Goal: Download file/media

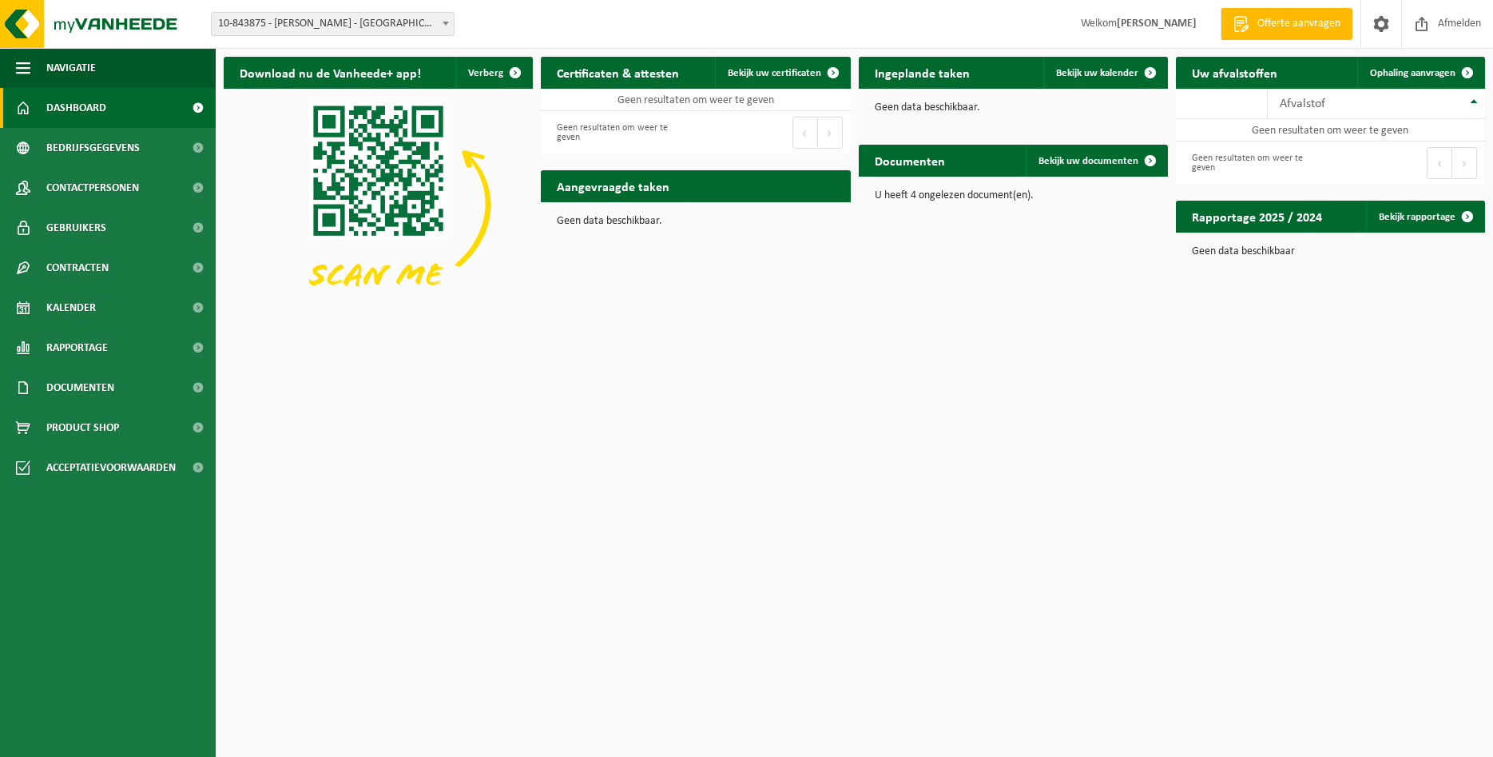
click at [442, 26] on span at bounding box center [446, 23] width 16 height 21
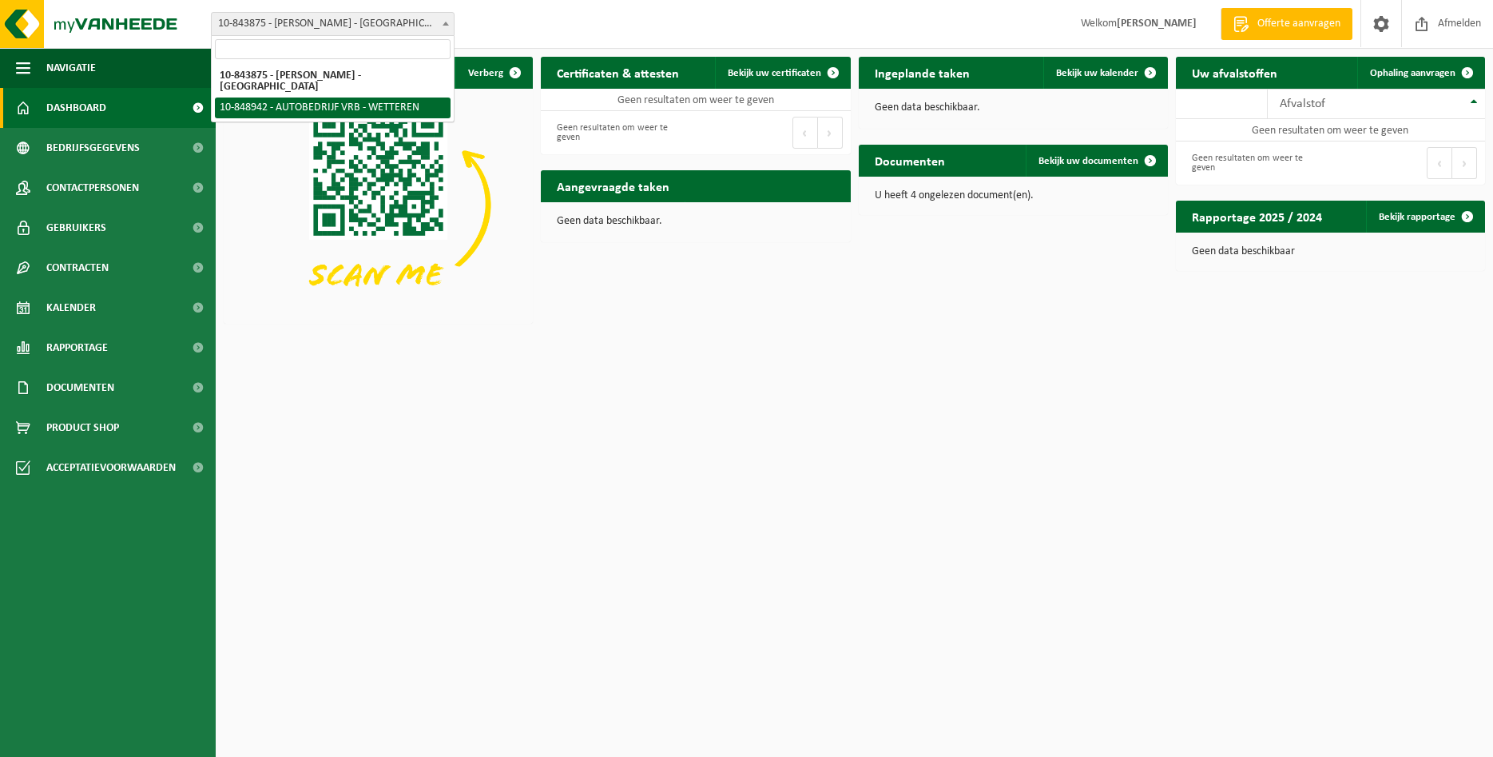
select select "95663"
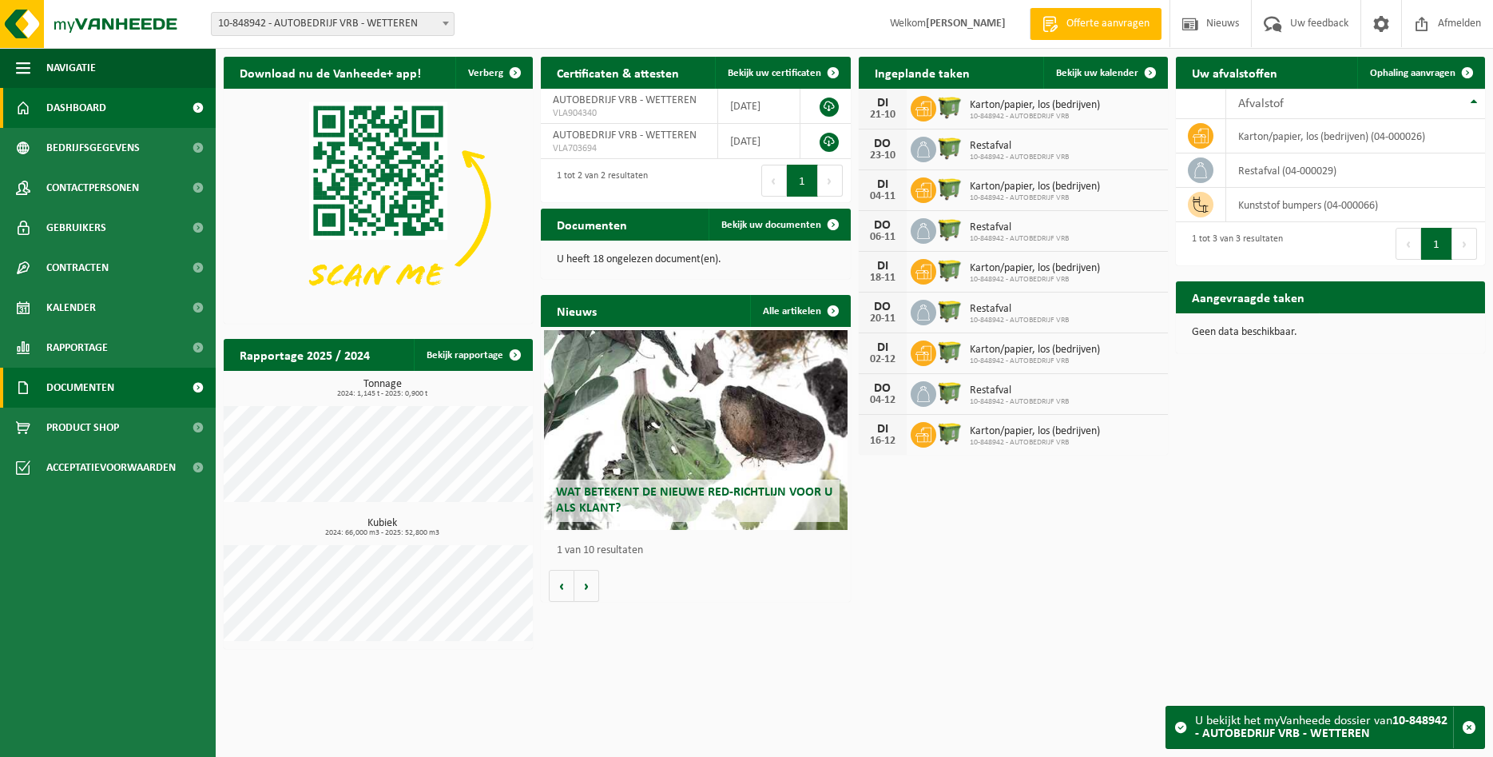
click at [95, 388] on span "Documenten" at bounding box center [80, 388] width 68 height 40
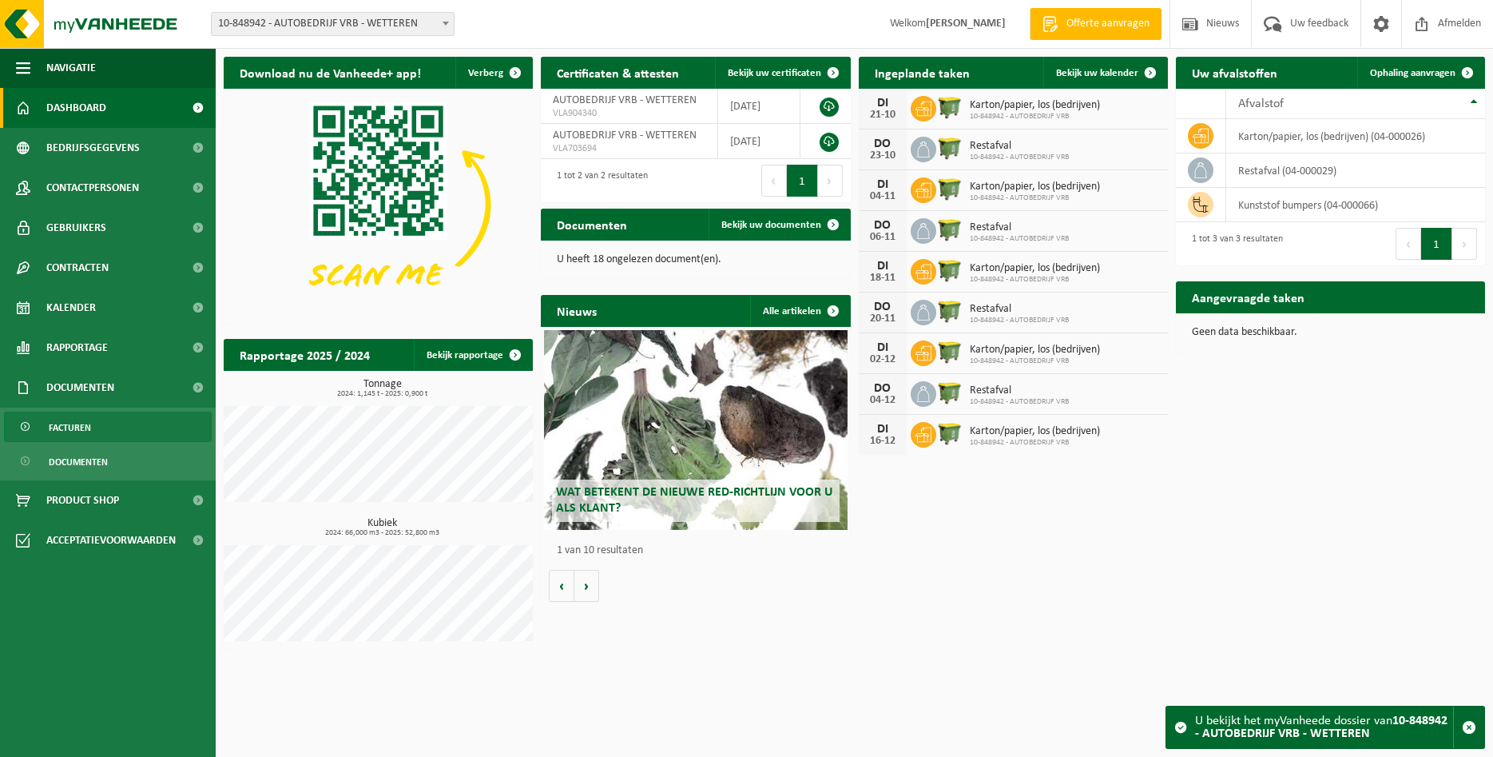
click at [84, 420] on span "Facturen" at bounding box center [70, 427] width 42 height 30
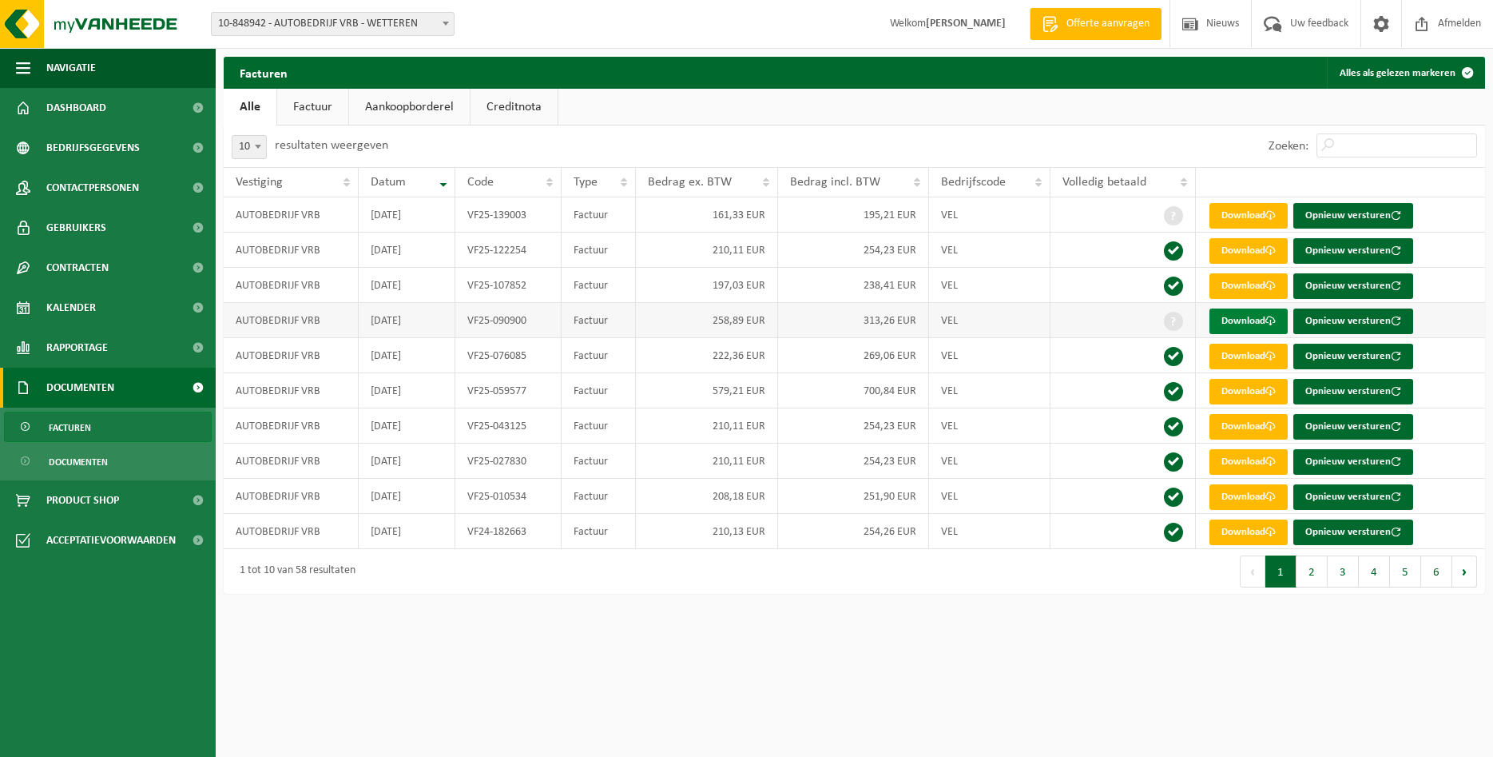
click at [1255, 320] on link "Download" at bounding box center [1249, 321] width 78 height 26
